Goal: Task Accomplishment & Management: Manage account settings

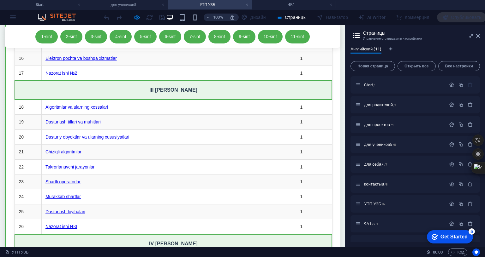
click at [392, 64] on span "Новая страница" at bounding box center [372, 66] width 39 height 4
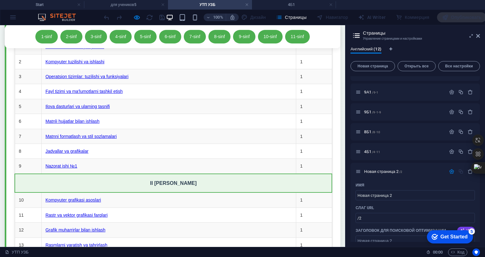
scroll to position [5200, 0]
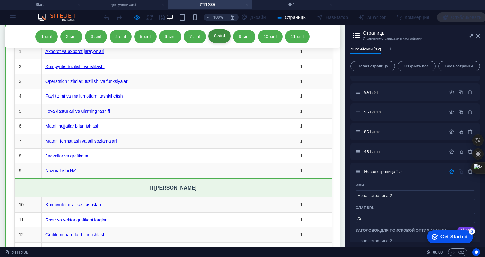
click at [230, 38] on link "8-sinf" at bounding box center [219, 35] width 22 height 13
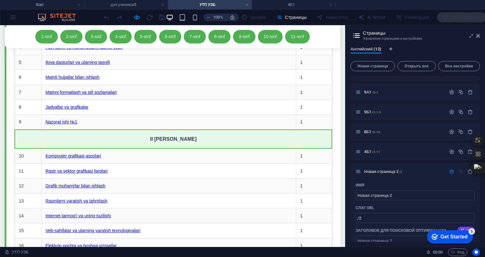
scroll to position [5295, 0]
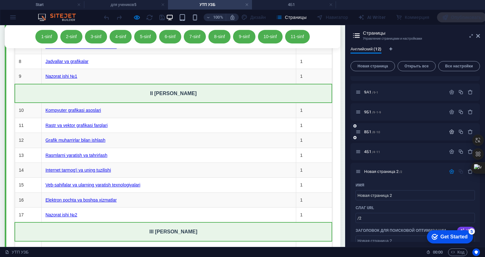
click at [454, 132] on icon "button" at bounding box center [451, 131] width 5 height 5
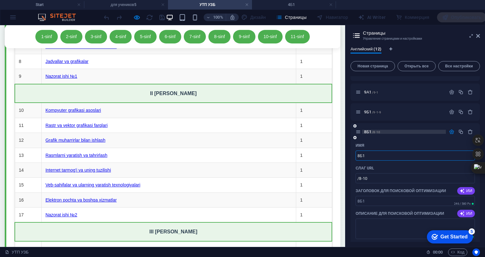
click at [380, 130] on span "8Б1 /8-10" at bounding box center [372, 132] width 16 height 5
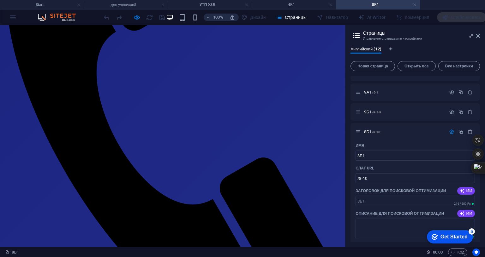
scroll to position [47, 0]
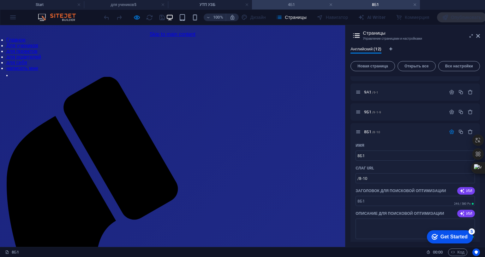
click at [280, 3] on h4 "4Б1" at bounding box center [294, 4] width 84 height 7
click at [378, 3] on h4 "8Б1" at bounding box center [378, 4] width 84 height 7
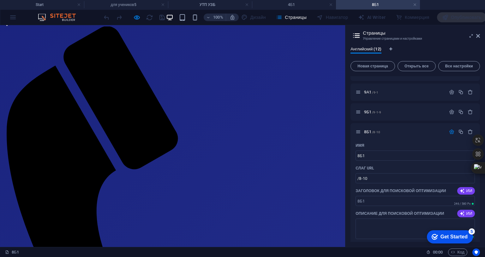
scroll to position [95, 0]
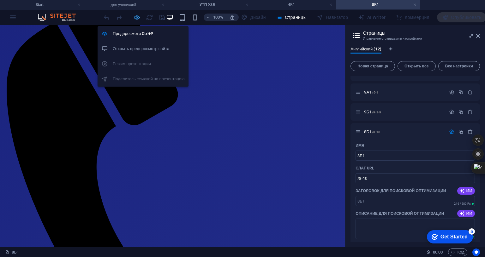
click at [140, 18] on icon "button" at bounding box center [136, 17] width 7 height 7
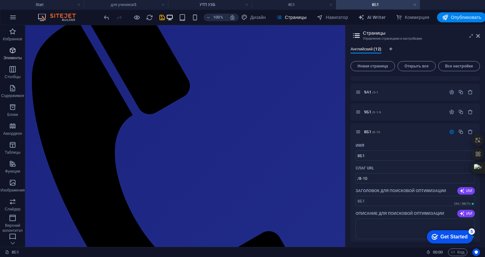
click at [18, 56] on p "Элементы" at bounding box center [12, 58] width 18 height 5
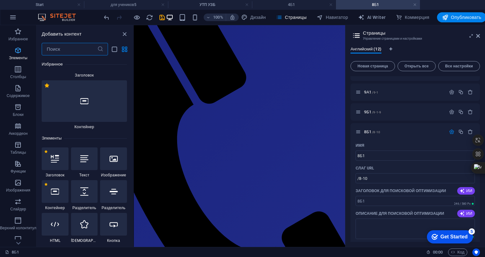
scroll to position [119, 0]
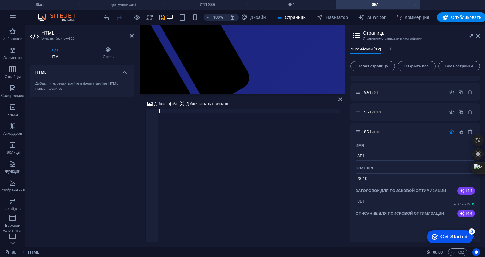
type textarea "</html>"
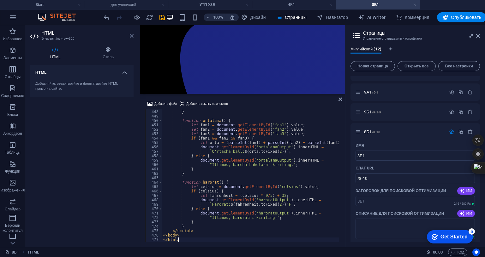
click at [132, 37] on icon at bounding box center [132, 35] width 4 height 5
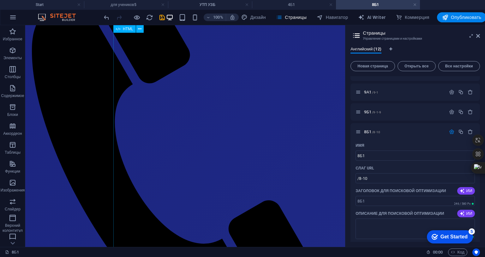
scroll to position [47, 0]
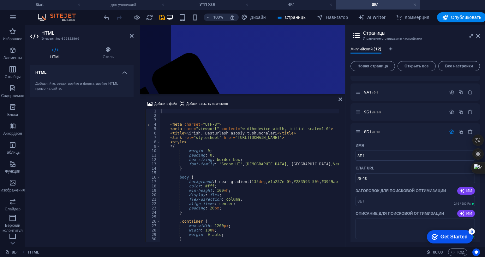
click at [131, 35] on icon at bounding box center [132, 35] width 4 height 5
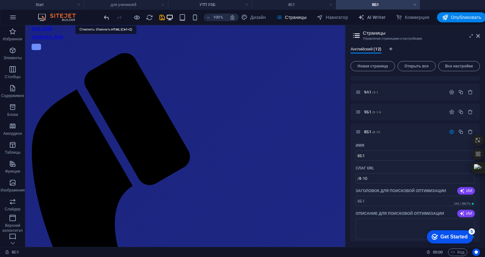
click at [106, 20] on icon "undo" at bounding box center [106, 17] width 7 height 7
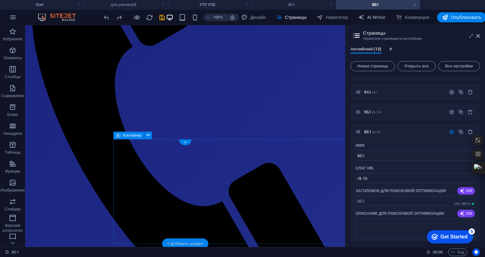
scroll to position [189, 0]
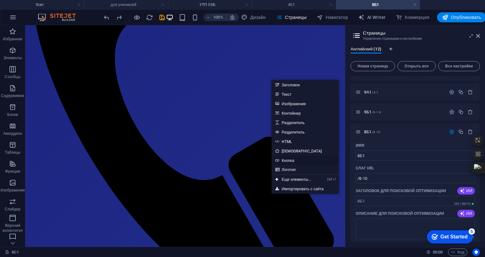
click at [290, 161] on link "Кнопка" at bounding box center [304, 160] width 67 height 9
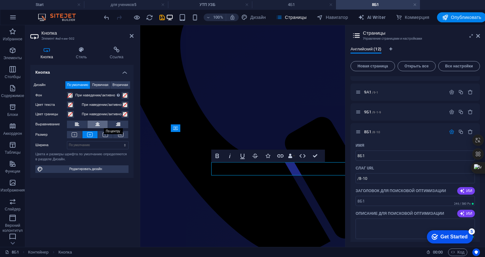
click at [95, 124] on icon at bounding box center [97, 125] width 4 height 8
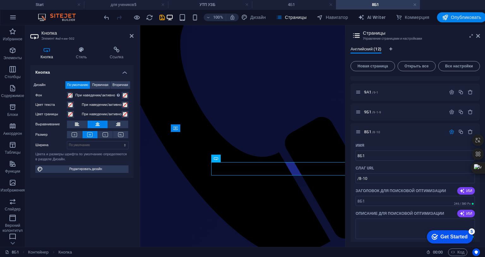
click at [104, 130] on div "Дизайн По умолчанию Первичная Вторичная Фон При наведении/активно Переключитесь…" at bounding box center [81, 127] width 103 height 102
click at [103, 135] on icon at bounding box center [105, 134] width 5 height 5
click at [118, 132] on icon at bounding box center [120, 134] width 5 height 5
click at [82, 49] on icon at bounding box center [81, 50] width 31 height 6
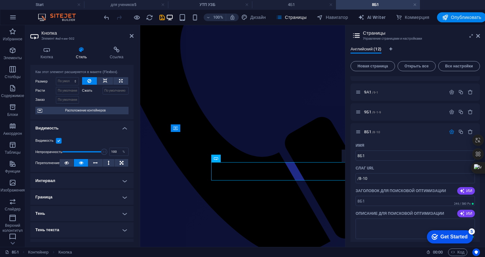
scroll to position [18, 0]
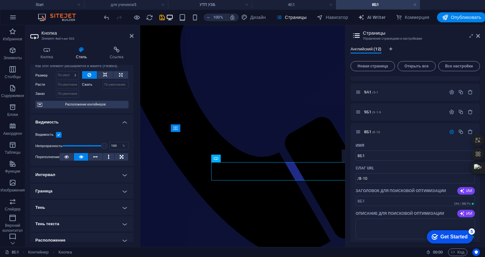
click at [72, 191] on h4 "Граница" at bounding box center [81, 191] width 103 height 15
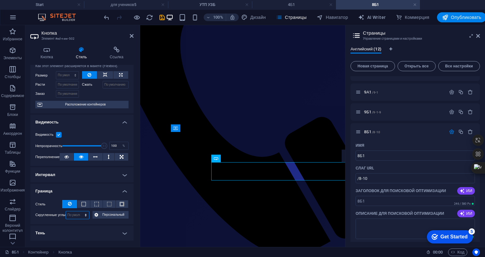
click at [80, 218] on select "По умолчанию px rem % vh vw Персональный" at bounding box center [77, 216] width 23 height 8
select select "px"
click at [79, 212] on select "По умолчанию px rem % vh vw Персональный" at bounding box center [77, 216] width 23 height 8
type input "30"
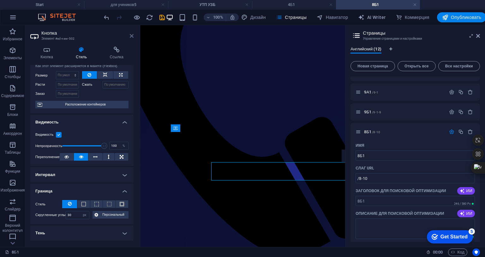
click at [133, 35] on icon at bounding box center [132, 35] width 4 height 5
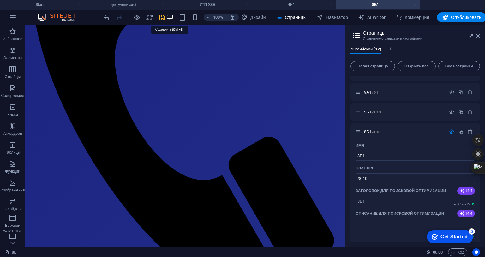
click at [166, 16] on icon "save" at bounding box center [161, 17] width 7 height 7
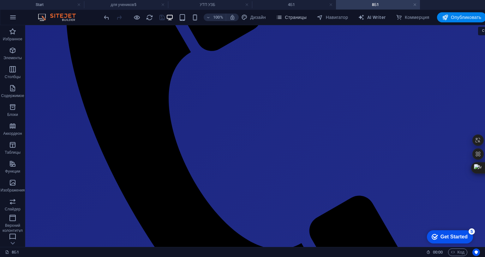
click at [306, 16] on span "Страницы" at bounding box center [291, 17] width 31 height 6
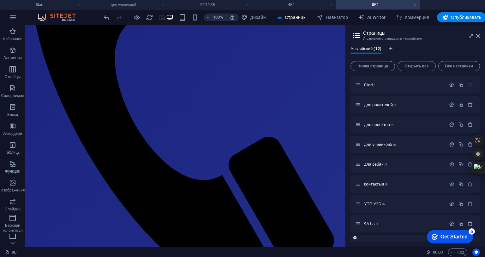
scroll to position [1, 0]
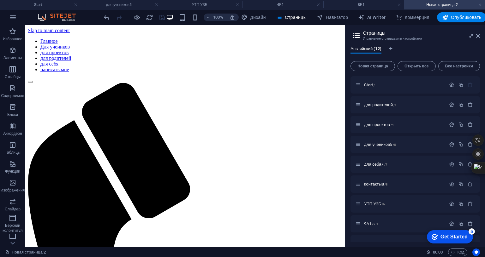
scroll to position [0, 0]
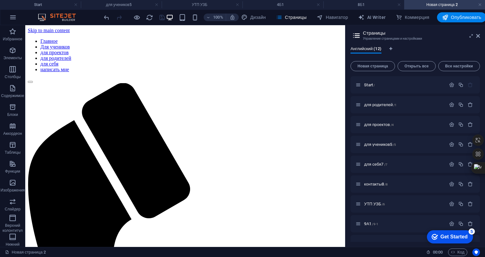
type input "8"
type input "/"
type input "8"
type input "/8-12"
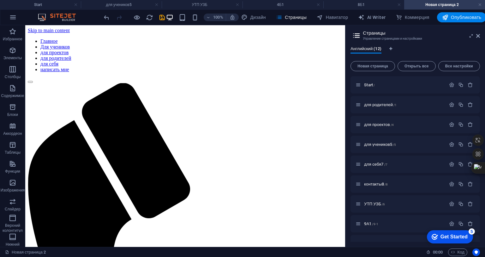
type input "8"
type input "8<"
type input "8"
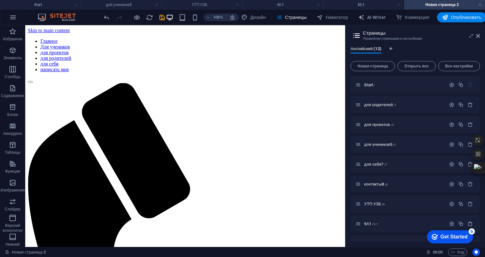
type input "8Б"
type input "8Б1-"
type input "8Б1"
type input "8Б1-1"
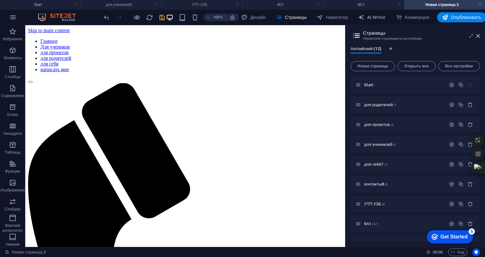
type input "8Б1-"
type input "8Б1-1"
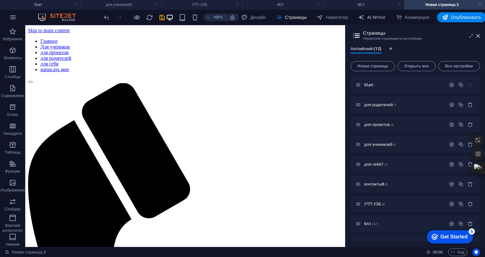
click at [166, 15] on icon "save" at bounding box center [161, 17] width 7 height 7
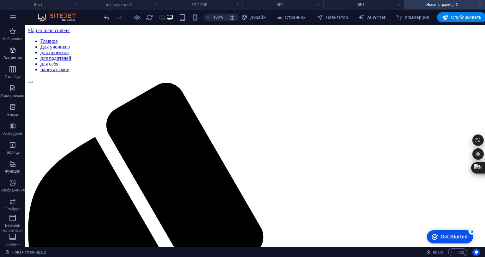
click at [9, 47] on icon "button" at bounding box center [13, 51] width 8 height 8
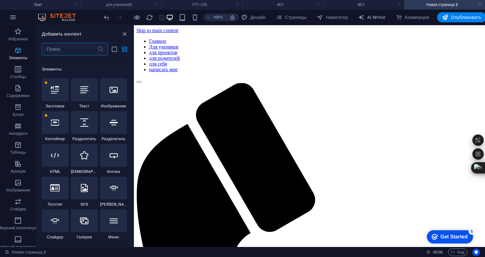
scroll to position [119, 0]
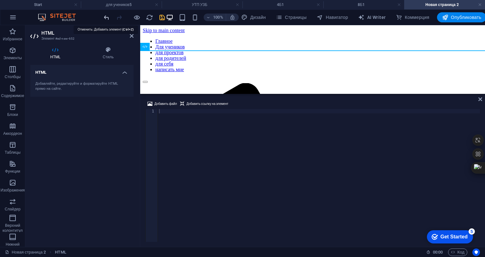
click at [107, 15] on icon "undo" at bounding box center [106, 17] width 7 height 7
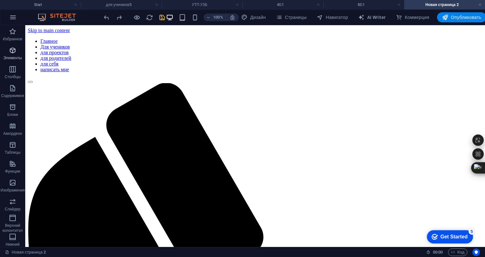
click at [13, 51] on icon "button" at bounding box center [13, 51] width 8 height 8
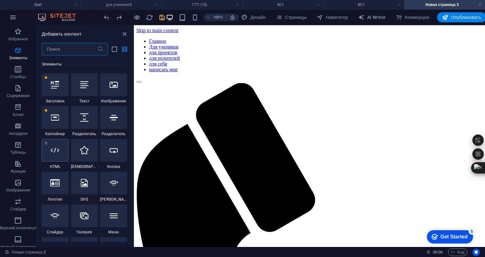
click at [51, 161] on div at bounding box center [55, 150] width 27 height 23
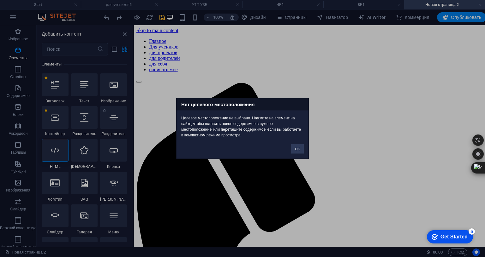
click at [114, 132] on div "Нет целевого местоположения Целевое местоположение не выбрано. Нажмите на элеме…" at bounding box center [242, 128] width 485 height 257
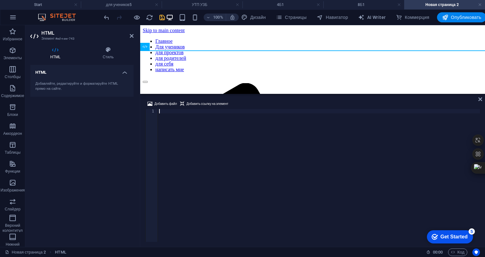
type textarea "</html>"
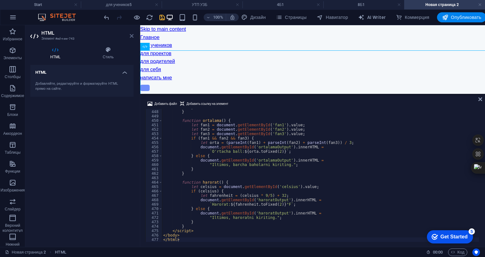
click at [132, 35] on icon at bounding box center [132, 35] width 4 height 5
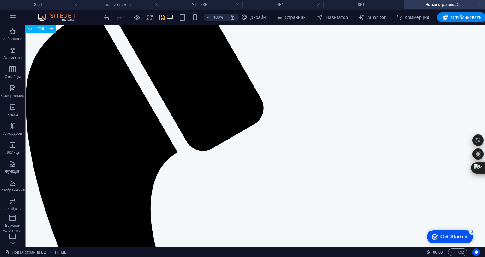
scroll to position [0, 0]
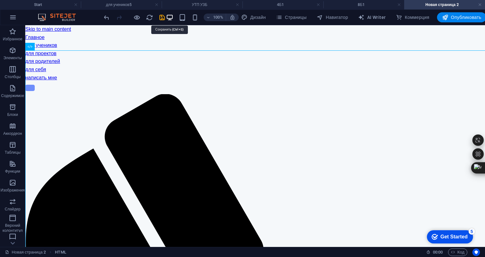
click at [166, 20] on icon "save" at bounding box center [161, 17] width 7 height 7
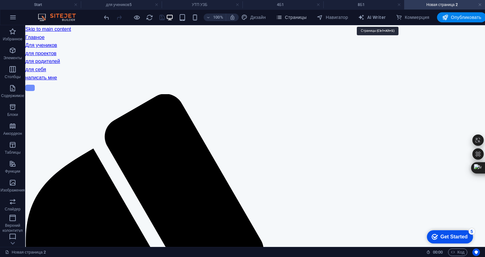
click at [306, 16] on span "Страницы" at bounding box center [291, 17] width 31 height 6
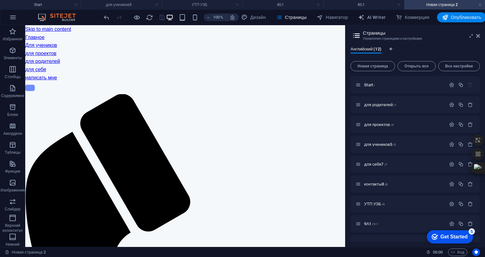
click at [484, 37] on aside "Страницы Управление страницами и настройками Английский (12) Новая страница Отк…" at bounding box center [415, 136] width 140 height 222
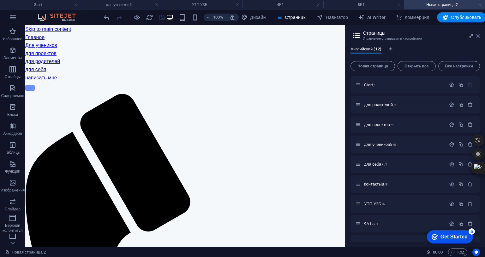
click at [479, 35] on icon at bounding box center [478, 35] width 4 height 5
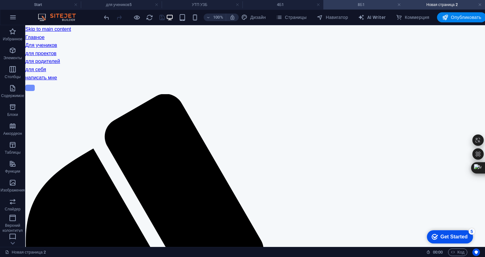
click at [363, 3] on h4 "8Б1" at bounding box center [363, 4] width 81 height 7
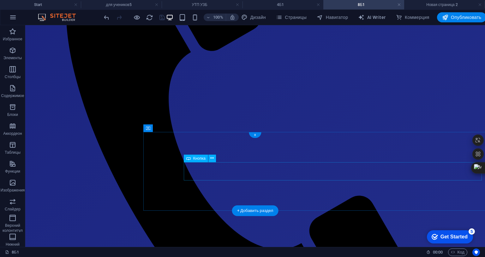
select select "px"
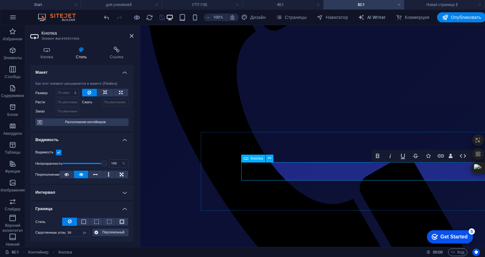
click at [118, 50] on icon at bounding box center [116, 50] width 34 height 6
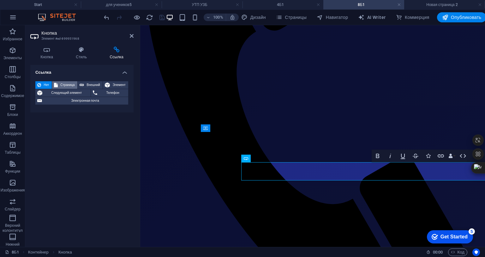
click at [68, 84] on span "Страница" at bounding box center [68, 85] width 16 height 8
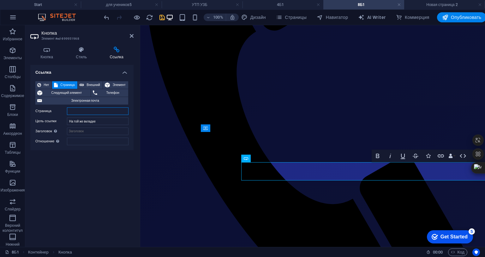
click at [82, 111] on select "Start для родителей для проектов для учеников5 для себя7 контакты8 УТП УЗБ 9А1 …" at bounding box center [98, 112] width 62 height 8
select select "11"
click at [67, 108] on select "Start для родителей для проектов для учеников5 для себя7 контакты8 УТП УЗБ 9А1 …" at bounding box center [98, 112] width 62 height 8
click at [166, 16] on icon "save" at bounding box center [161, 17] width 7 height 7
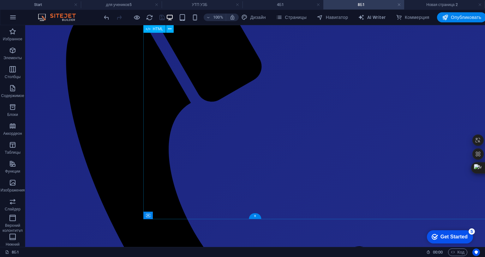
scroll to position [63, 0]
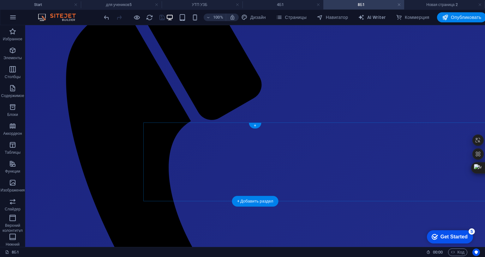
scroll to position [84, 0]
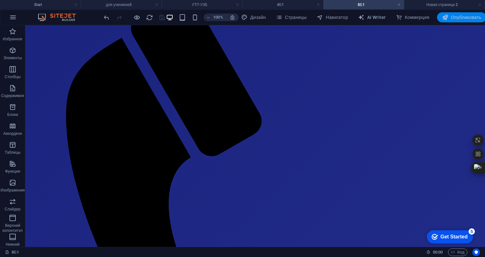
click at [481, 19] on span "Опубликовать" at bounding box center [461, 17] width 39 height 6
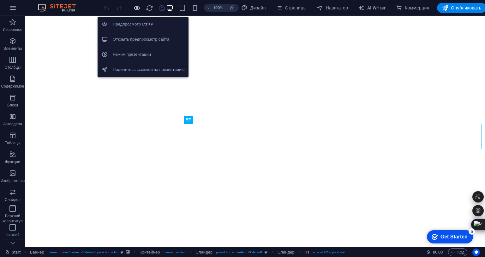
click at [140, 7] on icon "button" at bounding box center [136, 7] width 7 height 7
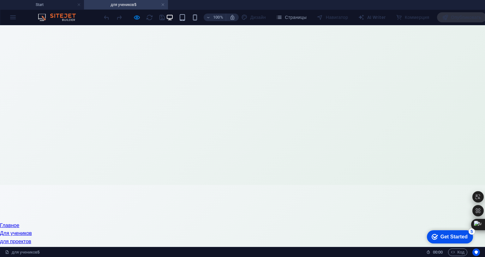
scroll to position [84, 0]
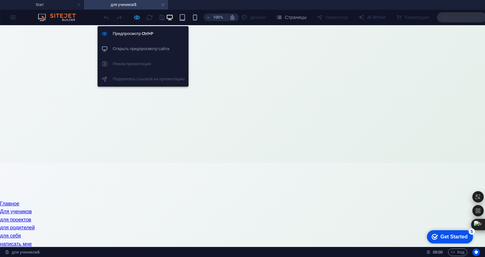
click at [140, 18] on icon "button" at bounding box center [136, 17] width 7 height 7
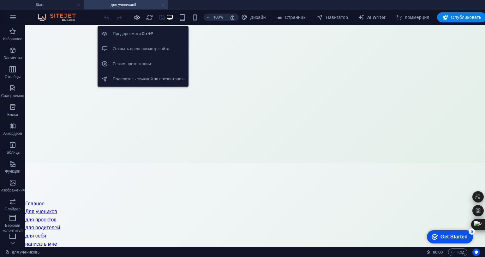
click at [140, 18] on icon "button" at bounding box center [136, 17] width 7 height 7
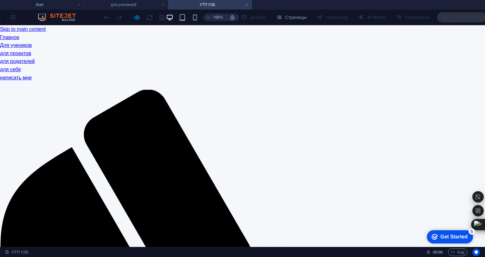
scroll to position [0, 0]
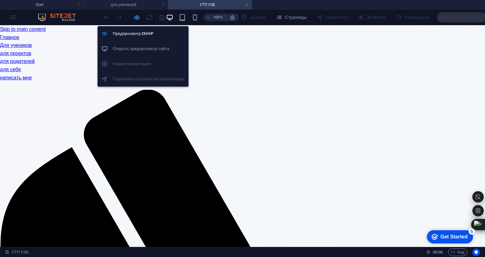
click at [140, 16] on icon "button" at bounding box center [136, 17] width 7 height 7
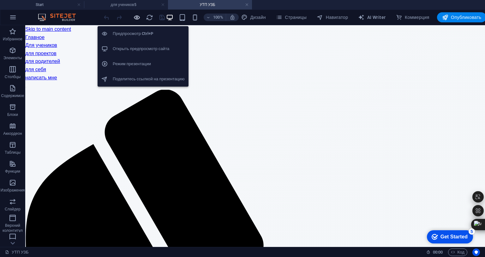
click at [140, 17] on icon "button" at bounding box center [136, 17] width 7 height 7
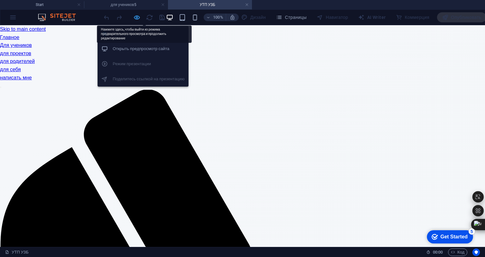
click at [140, 18] on icon "button" at bounding box center [136, 17] width 7 height 7
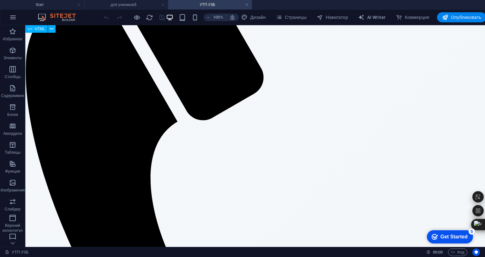
scroll to position [42, 0]
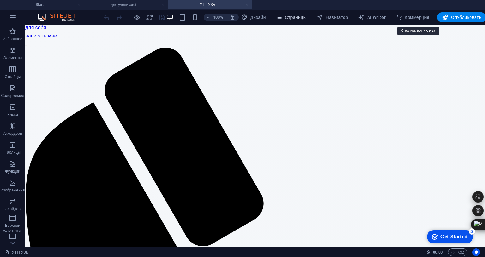
click at [306, 17] on span "Страницы" at bounding box center [291, 17] width 31 height 6
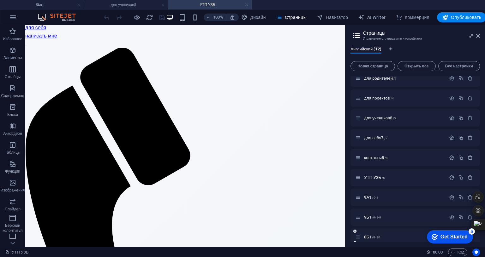
scroll to position [38, 0]
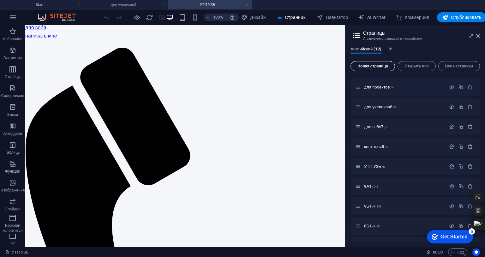
click at [392, 64] on span "Новая страница" at bounding box center [372, 66] width 39 height 4
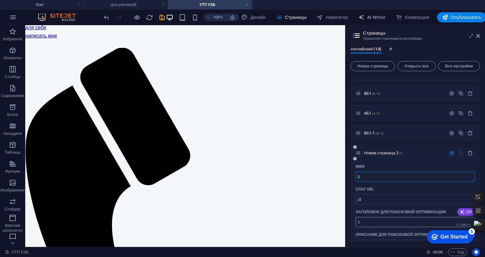
type input "5"
type input "/5-13"
type input "5Б1"
click at [474, 199] on input "/5-13" at bounding box center [414, 200] width 119 height 10
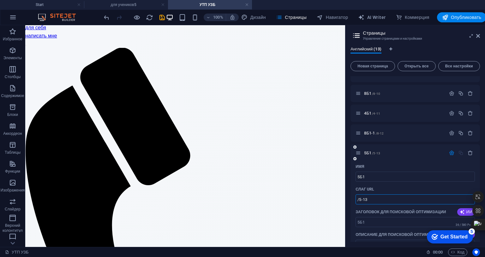
click at [474, 199] on input "/5-13" at bounding box center [414, 200] width 119 height 10
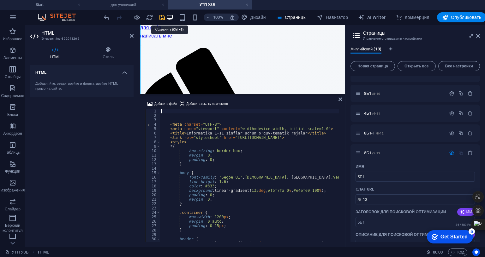
click at [166, 15] on icon "save" at bounding box center [161, 17] width 7 height 7
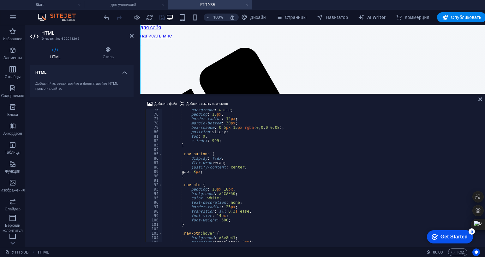
scroll to position [454, 0]
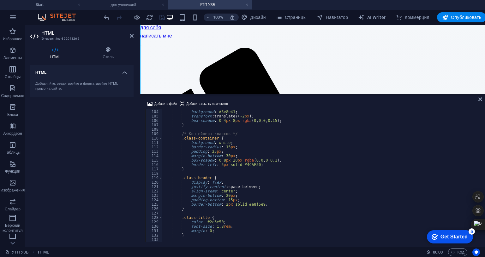
drag, startPoint x: 641, startPoint y: 159, endPoint x: 640, endPoint y: 164, distance: 5.8
click at [484, 164] on div "Добавить файл Добавить ссылку на элемент 103 104 105 106 107 108 109 110 111 11…" at bounding box center [312, 171] width 344 height 152
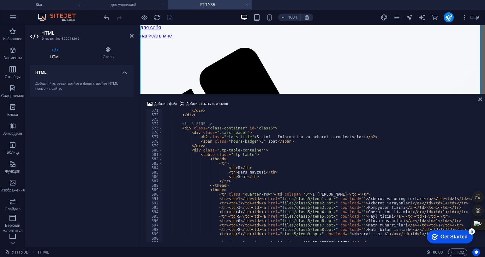
scroll to position [2574, 0]
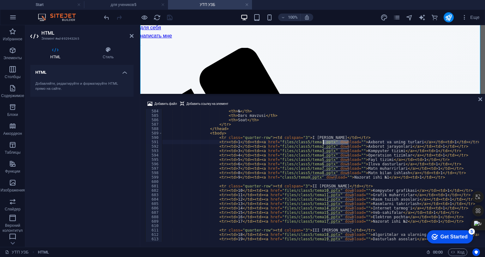
drag, startPoint x: 348, startPoint y: 104, endPoint x: 322, endPoint y: 104, distance: 26.2
click at [322, 105] on div "< tr > < th > № </ th > < th > Dars mavzusi </ th > < th > Soat </ th > </ tr >…" at bounding box center [447, 175] width 570 height 141
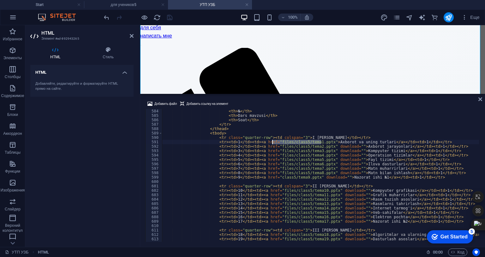
drag, startPoint x: 320, startPoint y: 104, endPoint x: 273, endPoint y: 105, distance: 47.9
click at [273, 105] on div "< tr > < th > № </ th > < th > Dars mavzusi </ th > < th > Soat </ th > </ tr >…" at bounding box center [447, 175] width 570 height 141
paste textarea "/5-13"
click at [273, 105] on div "< tr > < th > № </ th > < th > Dars mavzusi </ th > < th > Soat </ th > </ tr >…" at bounding box center [447, 175] width 570 height 141
paste textarea "[URL][DOMAIN_NAME]"
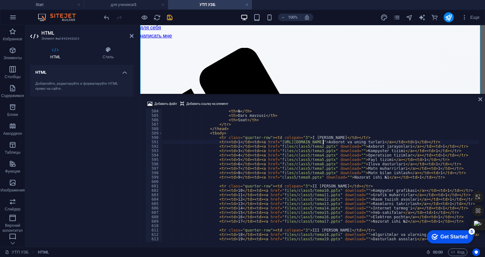
type textarea "<tr><td>1</td><td><a href="[URL][DOMAIN_NAME]">Axborot va uning turlari</a></td…"
click at [395, 16] on icon "pages" at bounding box center [396, 17] width 7 height 7
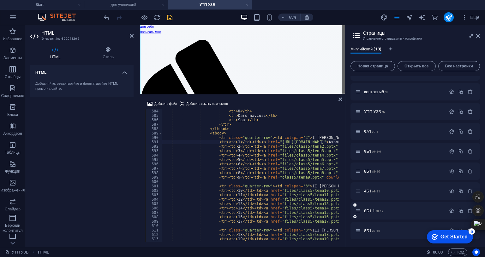
scroll to position [130, 0]
drag, startPoint x: 478, startPoint y: 35, endPoint x: 313, endPoint y: 9, distance: 166.8
click at [478, 35] on icon at bounding box center [478, 35] width 4 height 5
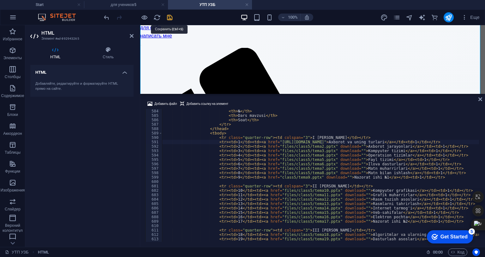
click at [170, 17] on icon "save" at bounding box center [169, 17] width 7 height 7
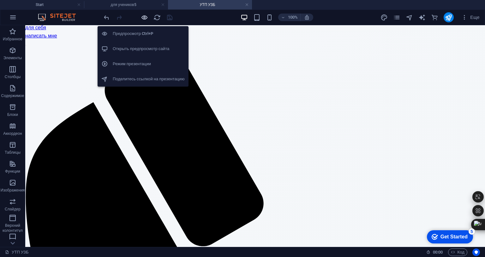
click at [145, 16] on icon "button" at bounding box center [144, 17] width 7 height 7
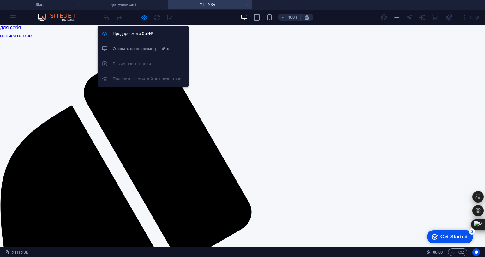
click at [142, 48] on h6 "Открыть предпросмотр сайта" at bounding box center [149, 49] width 72 height 8
click at [144, 16] on icon "button" at bounding box center [144, 17] width 7 height 7
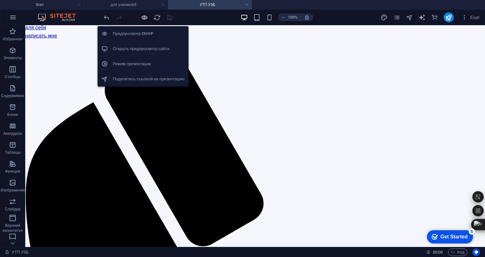
click at [143, 18] on icon "button" at bounding box center [144, 17] width 7 height 7
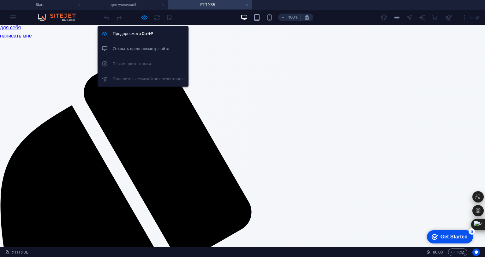
click at [141, 47] on h6 "Открыть предпросмотр сайта" at bounding box center [149, 49] width 72 height 8
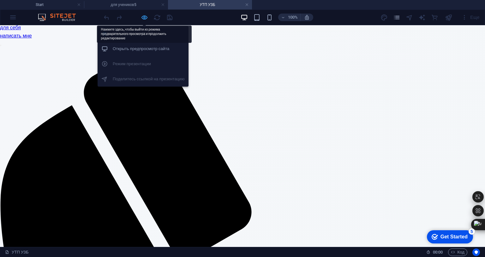
click at [143, 17] on icon "button" at bounding box center [144, 17] width 7 height 7
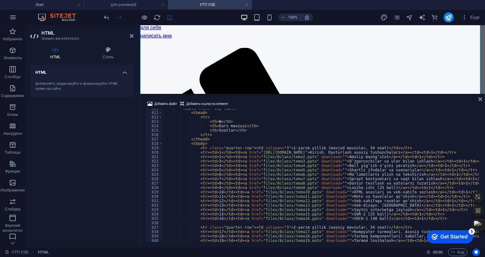
scroll to position [3596, 0]
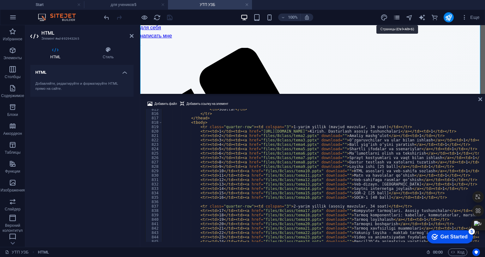
click at [397, 17] on icon "pages" at bounding box center [396, 17] width 7 height 7
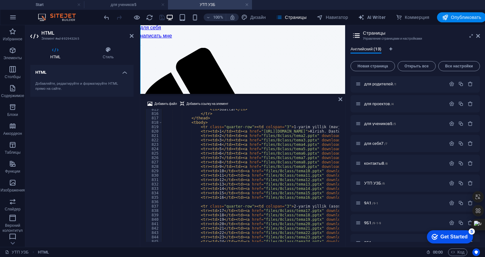
scroll to position [42, 0]
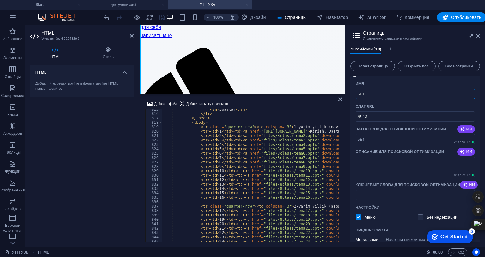
scroll to position [237, 0]
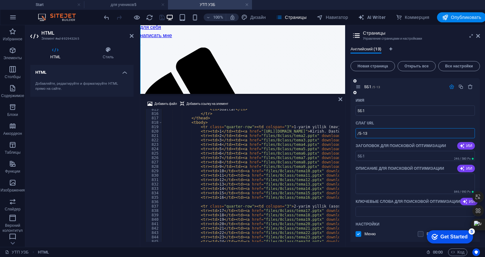
click at [474, 133] on input "/5-13" at bounding box center [414, 133] width 119 height 10
click at [474, 134] on input "/5-13" at bounding box center [414, 133] width 119 height 10
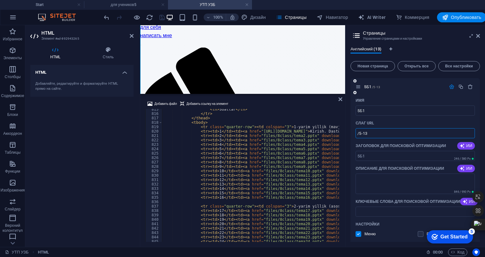
click at [474, 134] on input "/5-13" at bounding box center [414, 133] width 119 height 10
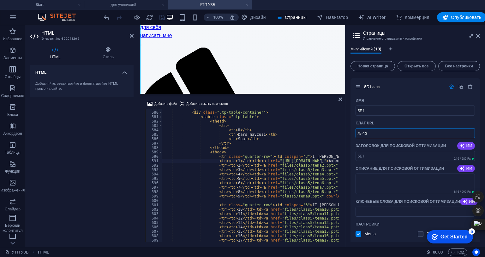
scroll to position [2556, 0]
click at [130, 36] on icon at bounding box center [132, 35] width 4 height 5
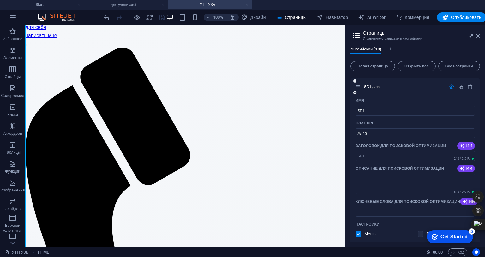
click at [454, 87] on icon "button" at bounding box center [451, 86] width 5 height 5
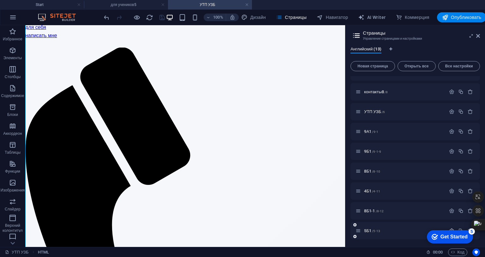
scroll to position [76, 0]
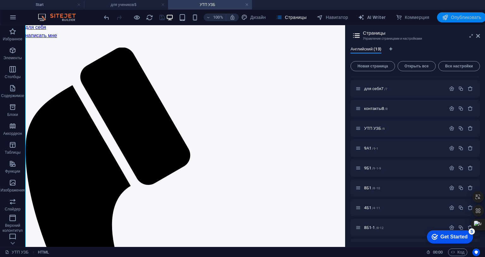
click at [484, 21] on button "Опубликовать" at bounding box center [462, 17] width 50 height 10
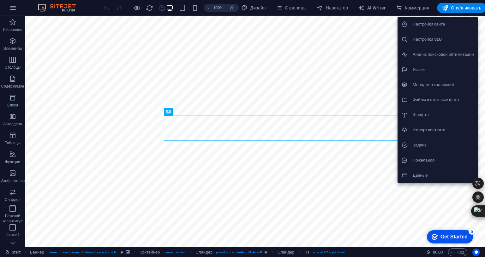
click at [442, 99] on h6 "Файлы и стоковые фото" at bounding box center [442, 100] width 61 height 8
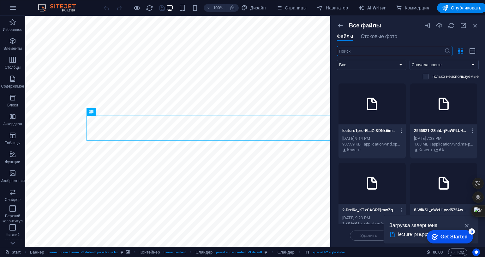
click at [404, 129] on icon "button" at bounding box center [401, 131] width 6 height 6
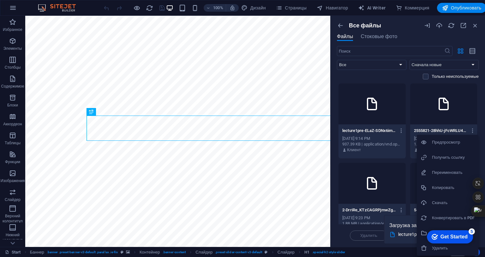
click at [452, 233] on h6 "Переместить в папку" at bounding box center [453, 234] width 43 height 8
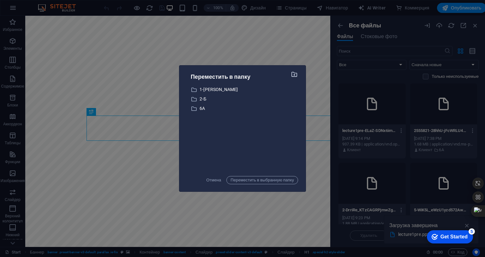
click at [298, 78] on icon "button" at bounding box center [294, 74] width 7 height 7
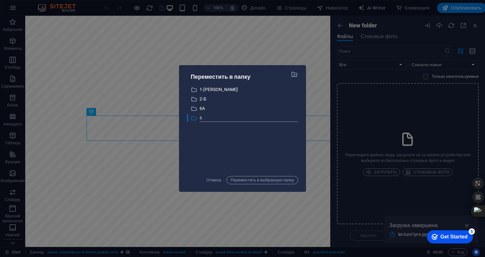
type input "6Б"
click at [298, 141] on div "​ 1-А 1-А ​ 2-Б 2-Б ​ 6A 6A ​ 6Б 6Б" at bounding box center [242, 129] width 111 height 86
click at [266, 122] on p "6Б" at bounding box center [248, 118] width 98 height 7
click at [294, 184] on span "Переместить в выбранную папку" at bounding box center [261, 181] width 63 height 8
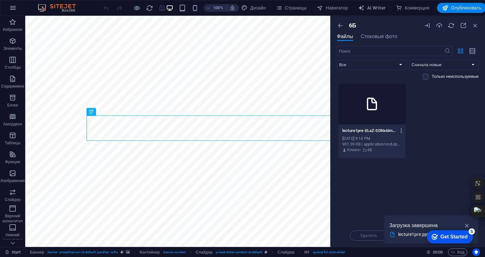
click at [404, 130] on icon "button" at bounding box center [401, 131] width 6 height 6
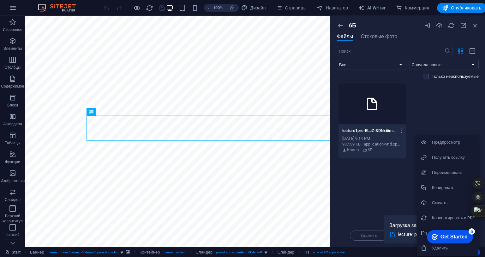
click at [457, 156] on h6 "Получить ссылку" at bounding box center [453, 158] width 43 height 8
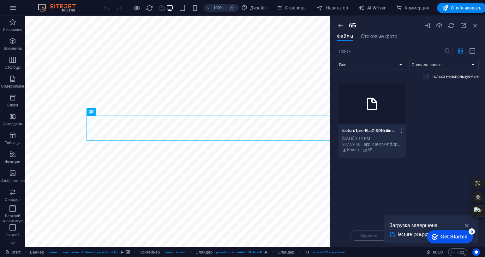
click at [404, 130] on icon "button" at bounding box center [401, 131] width 6 height 6
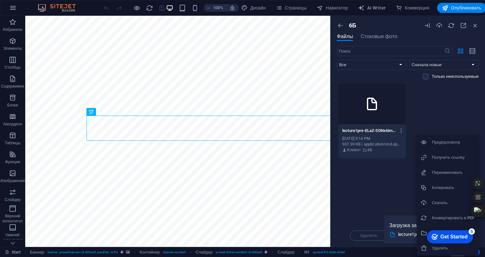
click at [435, 157] on h6 "Получить ссылку" at bounding box center [453, 158] width 43 height 8
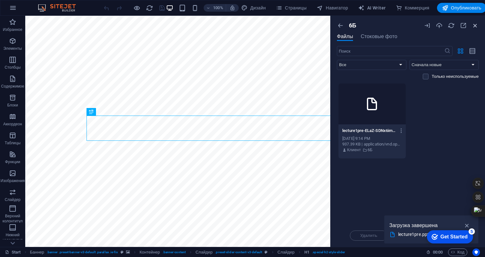
click at [478, 23] on icon "button" at bounding box center [474, 25] width 7 height 7
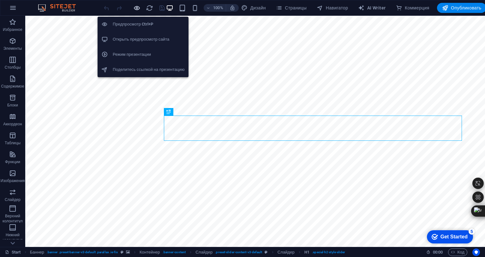
click at [140, 7] on icon "button" at bounding box center [136, 7] width 7 height 7
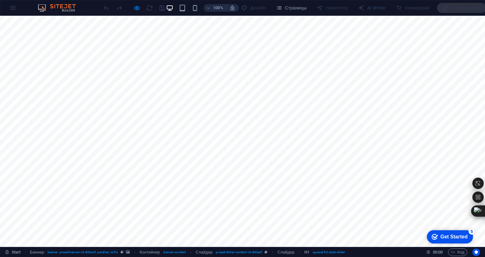
click at [182, 245] on link "Для учеников" at bounding box center [160, 255] width 44 height 20
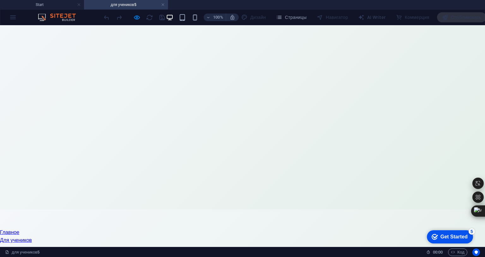
scroll to position [79, 0]
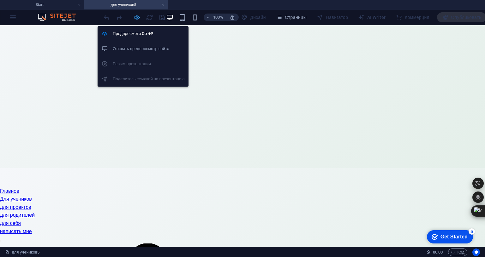
click at [140, 15] on icon "button" at bounding box center [136, 17] width 7 height 7
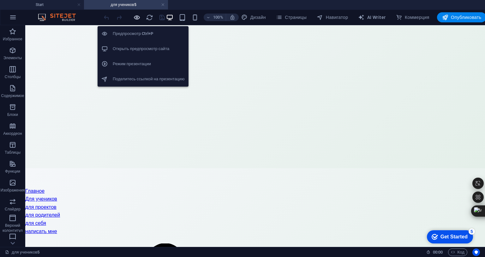
click at [140, 18] on icon "button" at bounding box center [136, 17] width 7 height 7
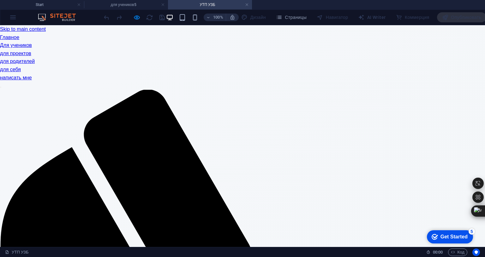
scroll to position [0, 0]
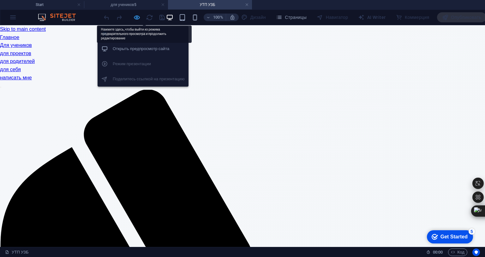
click at [140, 16] on icon "button" at bounding box center [136, 17] width 7 height 7
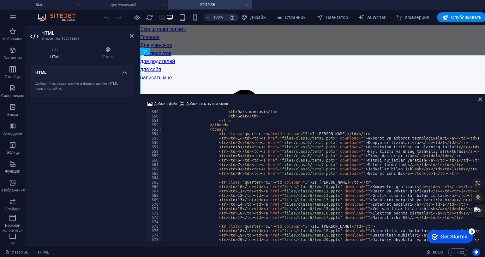
scroll to position [2861, 0]
drag, startPoint x: 320, startPoint y: 156, endPoint x: 273, endPoint y: 156, distance: 47.0
click at [273, 156] on div "< th > № </ th > < th > Dars mavzusi </ th > < th > Soat </ th > </ tr > </ the…" at bounding box center [447, 175] width 570 height 141
type textarea "<tr><td>1</td><td><a href="https://cdn1.site-media.eu/images/0/18898906/lecture…"
click at [118, 162] on div "HTML Добавляйте, редактируйте и форматируйте HTML прямо на сайте." at bounding box center [81, 153] width 103 height 177
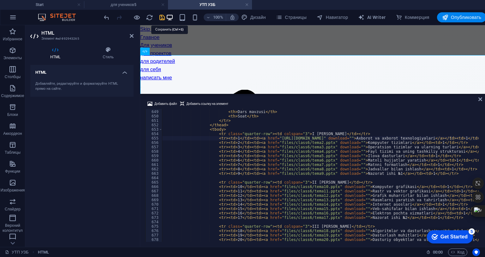
click at [166, 17] on icon "save" at bounding box center [161, 17] width 7 height 7
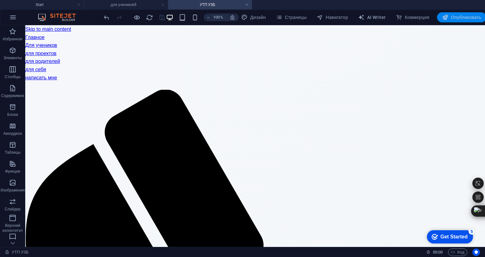
click at [481, 17] on span "Опубликовать" at bounding box center [461, 17] width 39 height 6
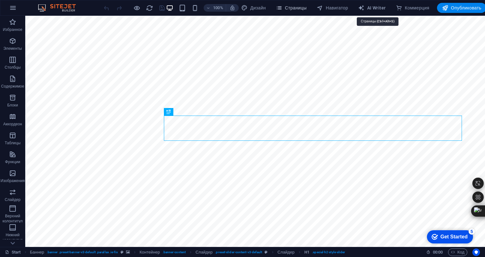
click at [306, 9] on span "Страницы" at bounding box center [291, 8] width 31 height 6
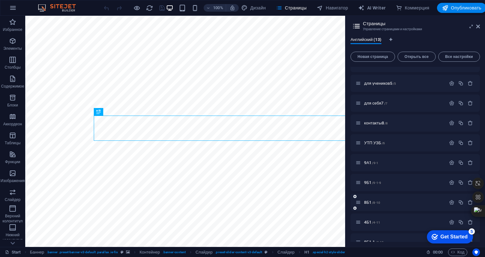
scroll to position [66, 0]
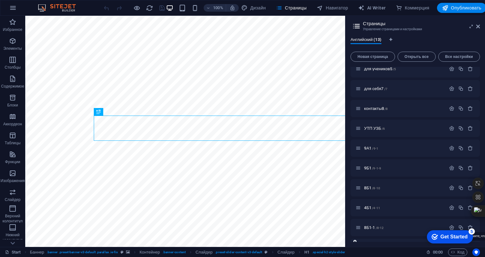
click at [380, 248] on span "5Б1 /5-13" at bounding box center [372, 247] width 16 height 5
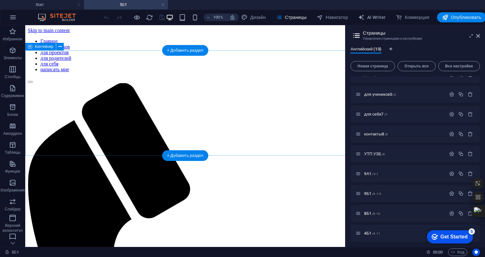
scroll to position [0, 0]
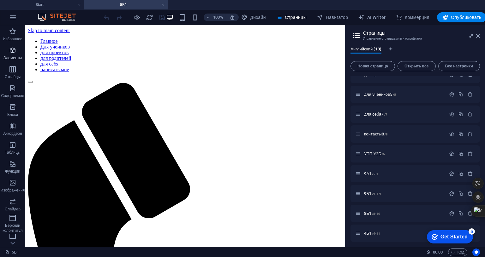
click at [11, 50] on icon "button" at bounding box center [13, 51] width 8 height 8
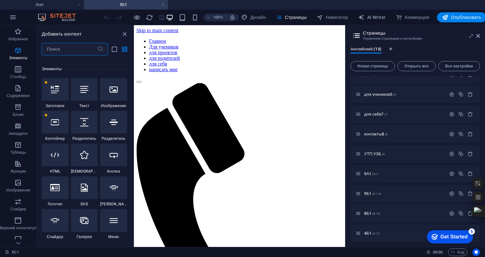
scroll to position [119, 0]
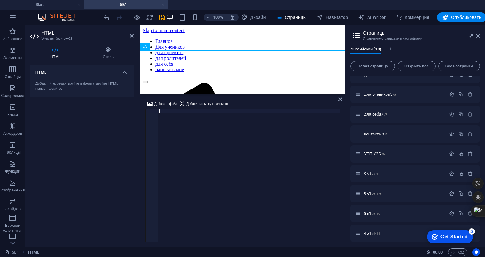
click at [202, 141] on div at bounding box center [309, 180] width 303 height 142
type textarea "</html>"
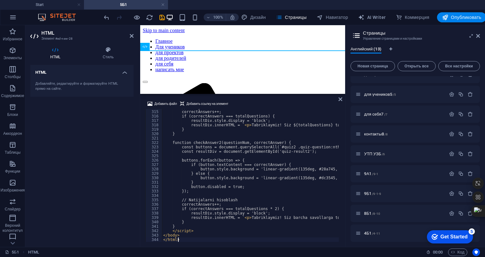
scroll to position [1386, 0]
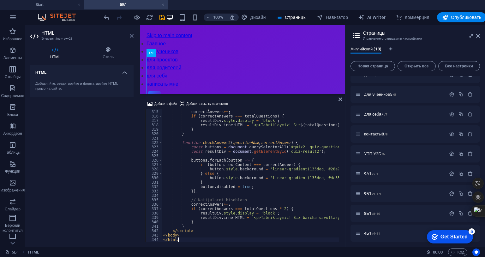
click at [132, 35] on icon at bounding box center [132, 35] width 4 height 5
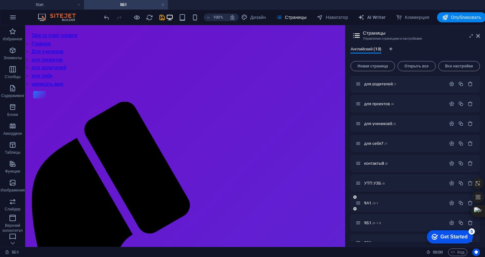
scroll to position [0, 0]
click at [107, 19] on icon "undo" at bounding box center [106, 17] width 7 height 7
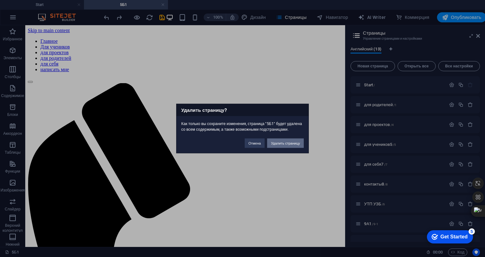
click at [303, 148] on button "Удалить страницу" at bounding box center [285, 143] width 37 height 9
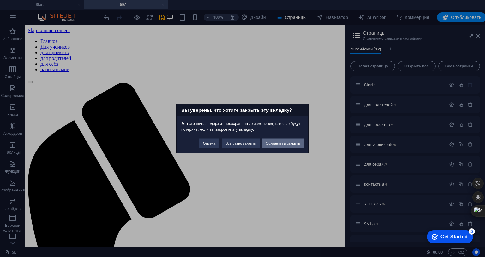
click at [303, 148] on button "Сохранить и закрыть" at bounding box center [283, 143] width 42 height 9
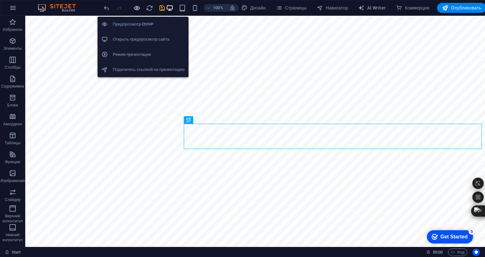
click at [140, 4] on icon "button" at bounding box center [136, 7] width 7 height 7
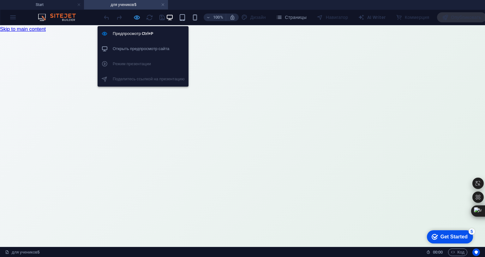
click at [140, 18] on icon "button" at bounding box center [136, 17] width 7 height 7
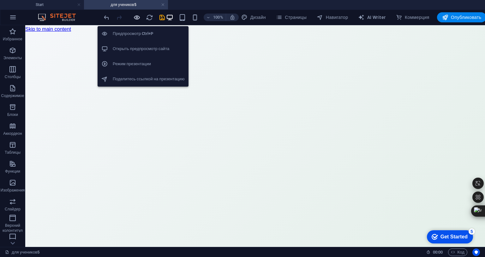
click at [140, 18] on icon "button" at bounding box center [136, 17] width 7 height 7
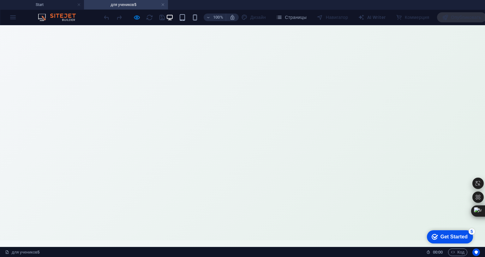
scroll to position [84, 0]
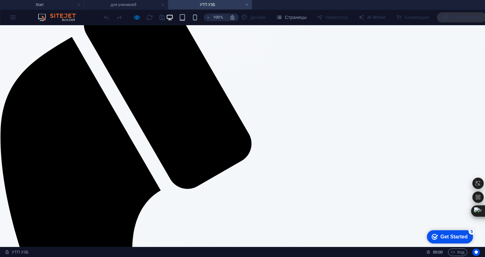
scroll to position [126, 0]
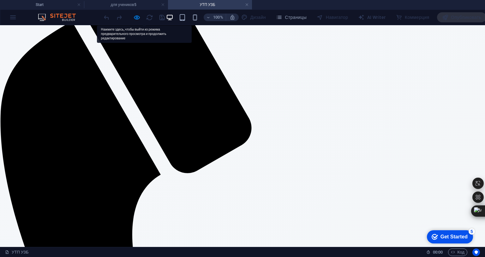
click at [152, 20] on div at bounding box center [134, 17] width 63 height 10
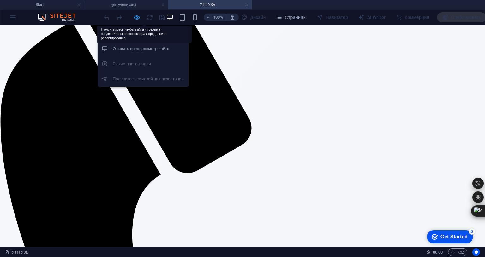
click at [140, 16] on icon "button" at bounding box center [136, 17] width 7 height 7
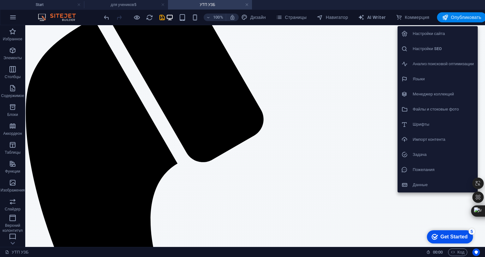
click at [417, 108] on h6 "Файлы и стоковые фото" at bounding box center [442, 110] width 61 height 8
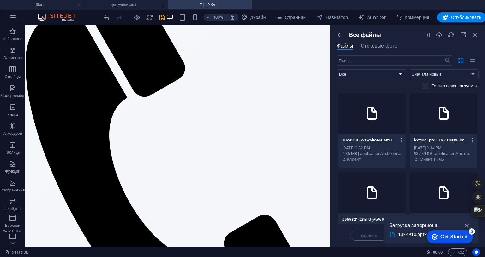
click at [404, 138] on icon "button" at bounding box center [401, 141] width 6 height 6
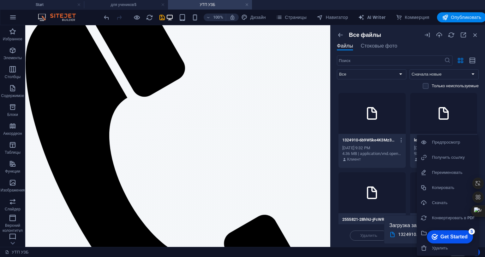
click at [467, 231] on h6 "Переместить в папку" at bounding box center [453, 234] width 43 height 8
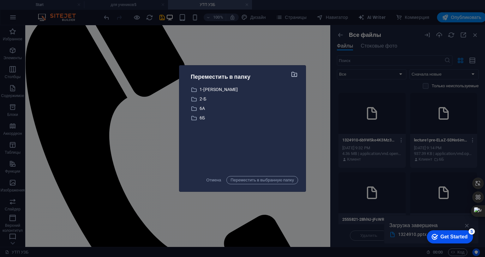
click at [298, 78] on icon "button" at bounding box center [294, 74] width 7 height 7
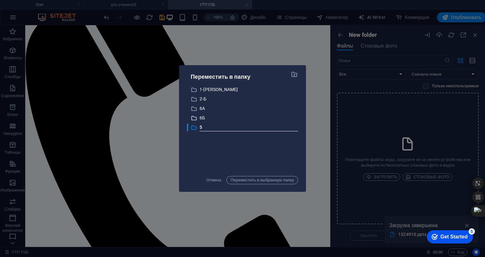
type input "5Б"
drag, startPoint x: 323, startPoint y: 185, endPoint x: 325, endPoint y: 171, distance: 13.6
click at [298, 172] on div "​ 1-А 1-А ​ 2-Б 2-Б ​ 6A 6A ​ 6Б 6Б ​ 5Б 5Б" at bounding box center [242, 129] width 111 height 86
click at [297, 131] on p "5Б" at bounding box center [248, 127] width 98 height 7
click at [294, 184] on span "Переместить в выбранную папку" at bounding box center [261, 181] width 63 height 8
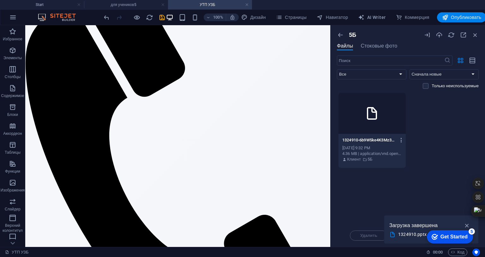
click at [404, 139] on icon "button" at bounding box center [401, 141] width 6 height 6
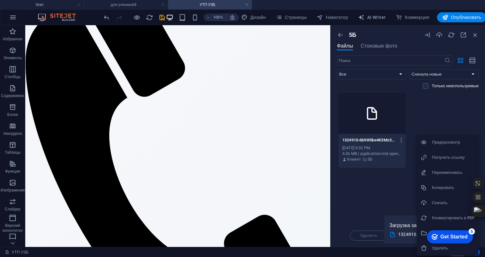
click at [450, 155] on h6 "Получить ссылку" at bounding box center [453, 158] width 43 height 8
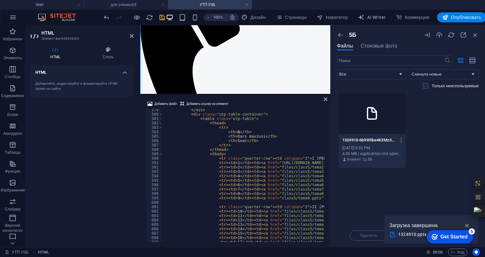
scroll to position [2554, 0]
drag, startPoint x: 350, startPoint y: 203, endPoint x: 273, endPoint y: 202, distance: 77.3
click at [273, 202] on div "</ div > < div class = "utp-table-container" > < table class = "utp-table" > < …" at bounding box center [447, 178] width 570 height 141
click at [334, 199] on div "</ div > < div class = "utp-table-container" > < table class = "utp-table" > < …" at bounding box center [447, 178] width 570 height 141
drag, startPoint x: 335, startPoint y: 198, endPoint x: 272, endPoint y: 198, distance: 62.8
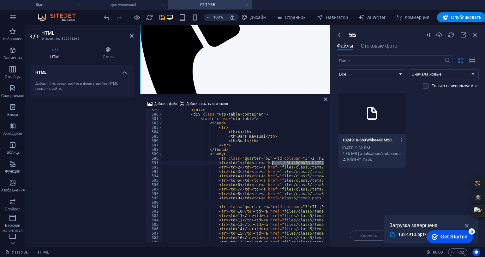
click at [272, 198] on div "</ div > < div class = "utp-table-container" > < table class = "utp-table" > < …" at bounding box center [447, 178] width 570 height 141
click at [404, 138] on icon "button" at bounding box center [401, 141] width 6 height 6
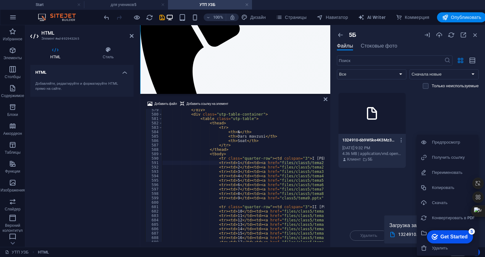
click at [449, 158] on h6 "Получить ссылку" at bounding box center [453, 158] width 43 height 8
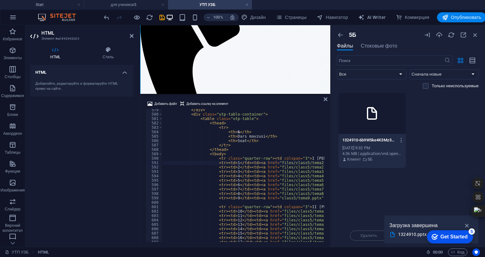
click at [307, 202] on div "</ div > < div class = "utp-table-container" > < table class = "utp-table" > < …" at bounding box center [447, 178] width 570 height 141
drag, startPoint x: 320, startPoint y: 197, endPoint x: 272, endPoint y: 198, distance: 48.3
click at [272, 198] on div "</ div > < div class = "utp-table-container" > < table class = "utp-table" > < …" at bounding box center [447, 178] width 570 height 141
paste textarea "https://cdn1.site-media.eu/images/0/18899137/1324910-6b9W5ke4K3Mz3BEg-oXRrQ"
type textarea "<tr><td>1</td><td><a href="https://cdn1.site-media.eu/images/0/18899137/1324910…"
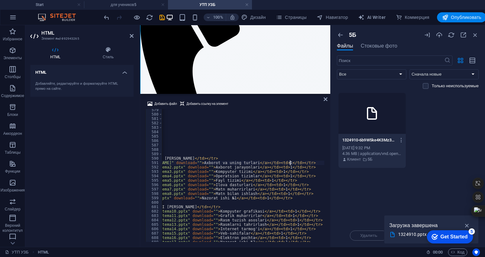
scroll to position [0, 0]
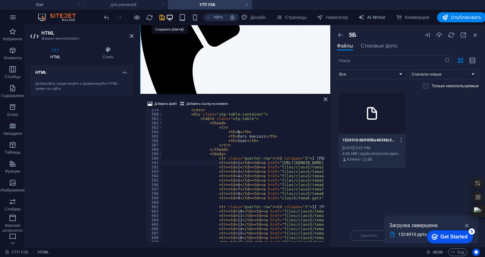
click at [166, 18] on icon "save" at bounding box center [161, 17] width 7 height 7
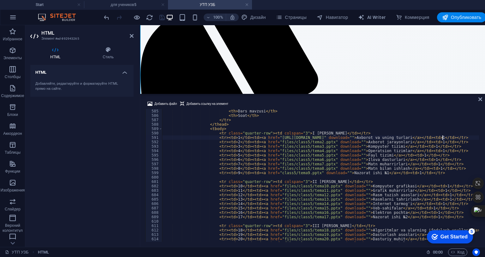
scroll to position [2579, 0]
click at [131, 37] on icon at bounding box center [132, 35] width 4 height 5
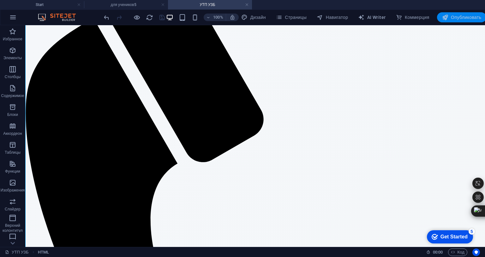
click at [481, 17] on span "Опубликовать" at bounding box center [461, 17] width 39 height 6
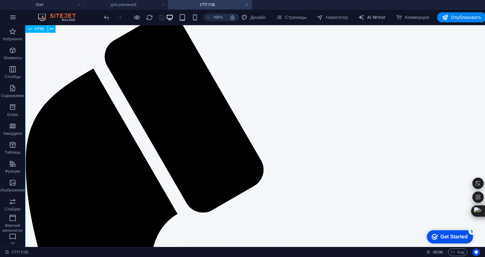
scroll to position [0, 0]
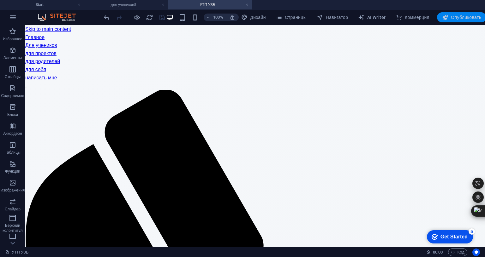
click at [481, 18] on span "Опубликовать" at bounding box center [461, 17] width 39 height 6
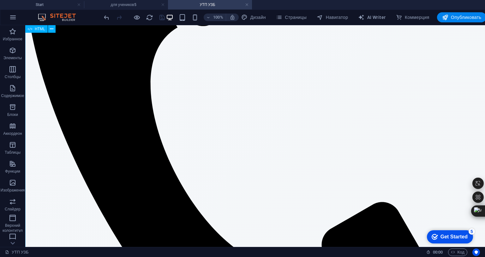
scroll to position [294, 0]
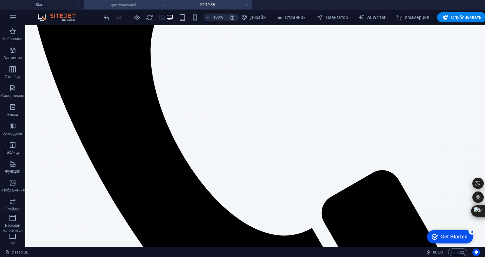
click at [123, 5] on h4 "для учеников5" at bounding box center [126, 4] width 84 height 7
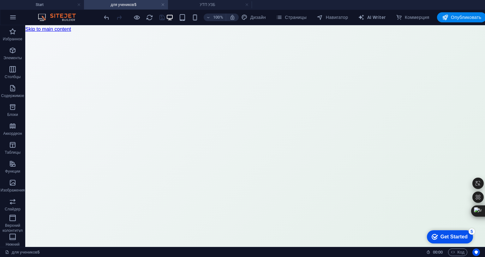
scroll to position [0, 0]
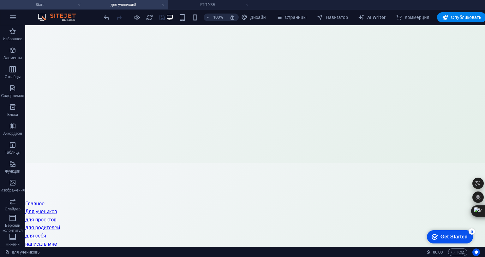
click at [60, 4] on h4 "Start" at bounding box center [42, 4] width 84 height 7
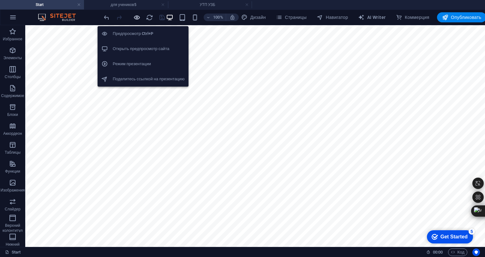
click at [140, 18] on icon "button" at bounding box center [136, 17] width 7 height 7
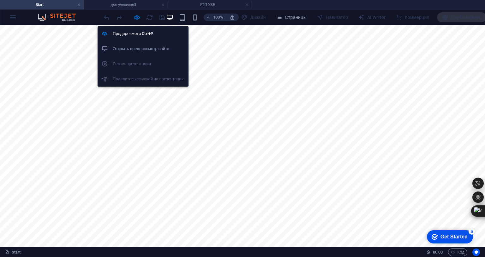
click at [135, 42] on li "Открыть предпросмотр сайта" at bounding box center [142, 48] width 91 height 15
click at [144, 21] on div "Предпросмотр Ctrl+P Открыть предпросмотр сайта Режим презентации Поделитесь ссы…" at bounding box center [142, 54] width 91 height 66
click at [140, 17] on icon "button" at bounding box center [136, 17] width 7 height 7
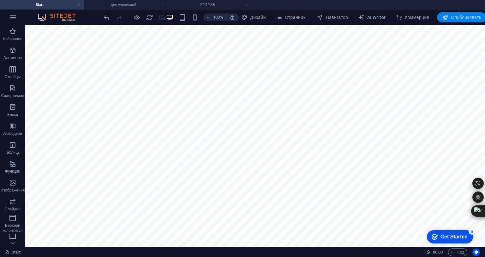
click at [481, 20] on span "Опубликовать" at bounding box center [461, 17] width 39 height 6
